Goal: Navigation & Orientation: Find specific page/section

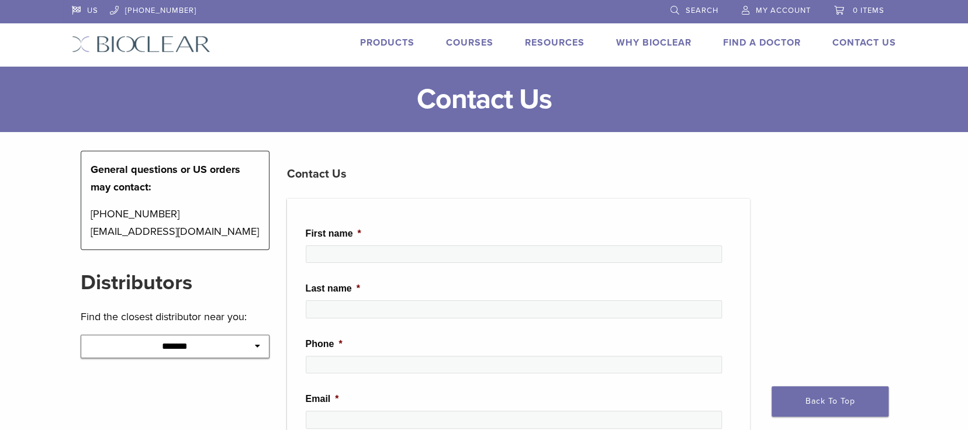
click at [261, 346] on select "**********" at bounding box center [175, 346] width 189 height 23
click at [752, 38] on link "Find A Doctor" at bounding box center [762, 43] width 78 height 12
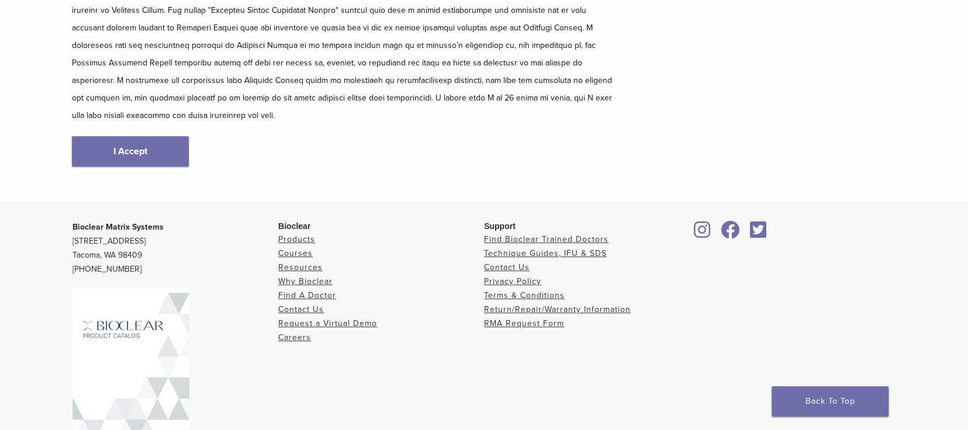
scroll to position [247, 0]
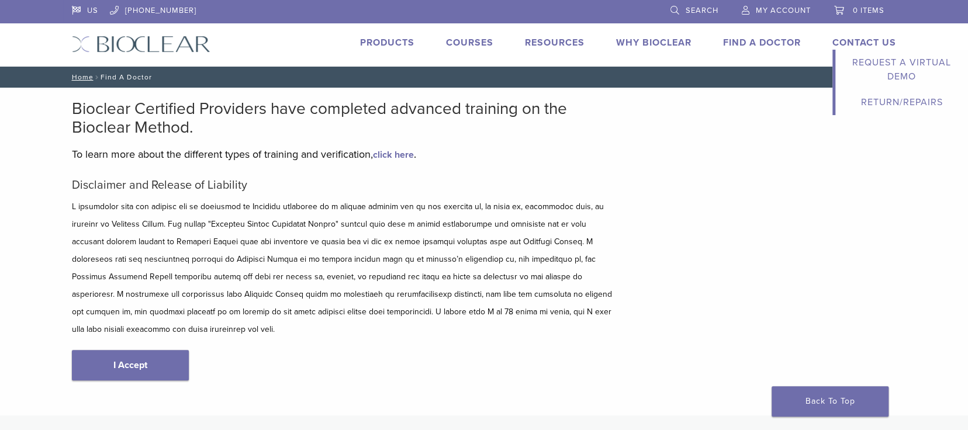
click at [885, 39] on link "Contact Us" at bounding box center [865, 43] width 64 height 12
